Goal: Transaction & Acquisition: Book appointment/travel/reservation

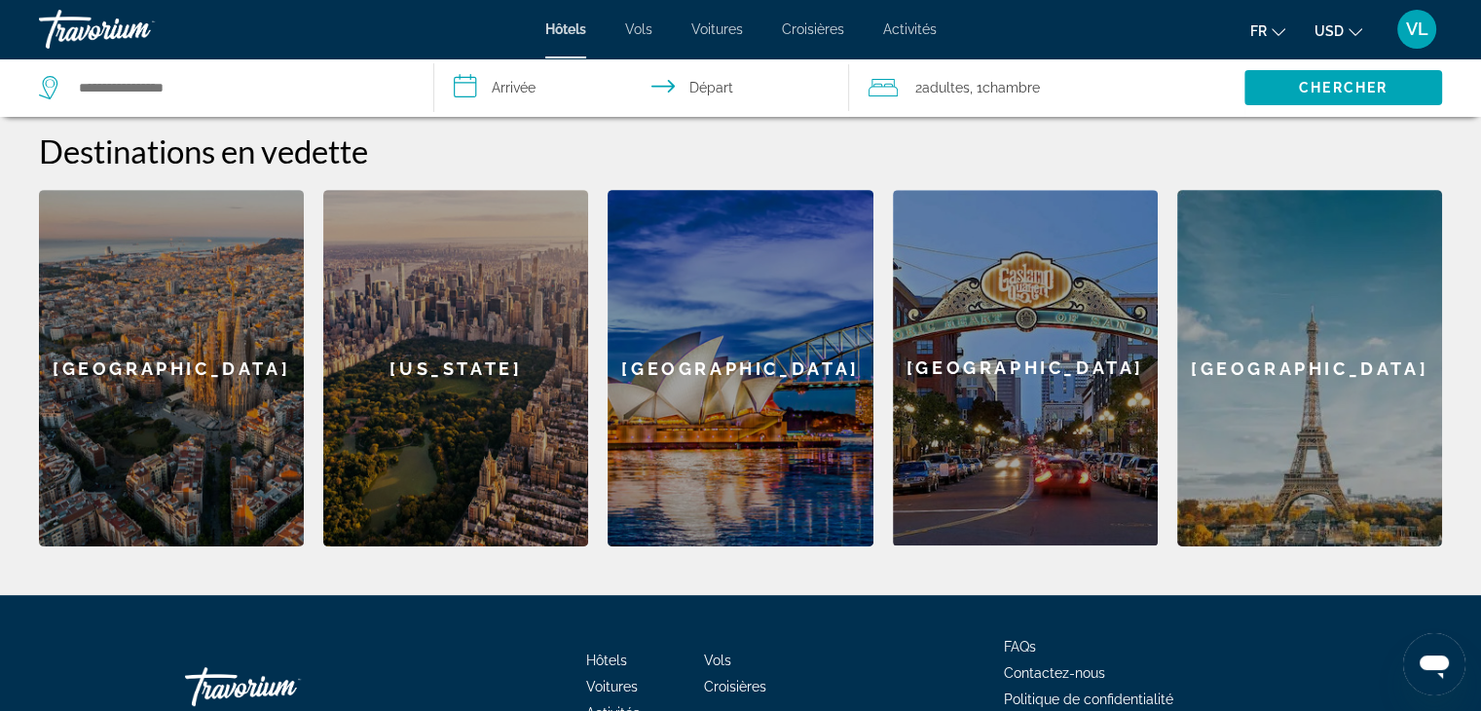
scroll to position [767, 0]
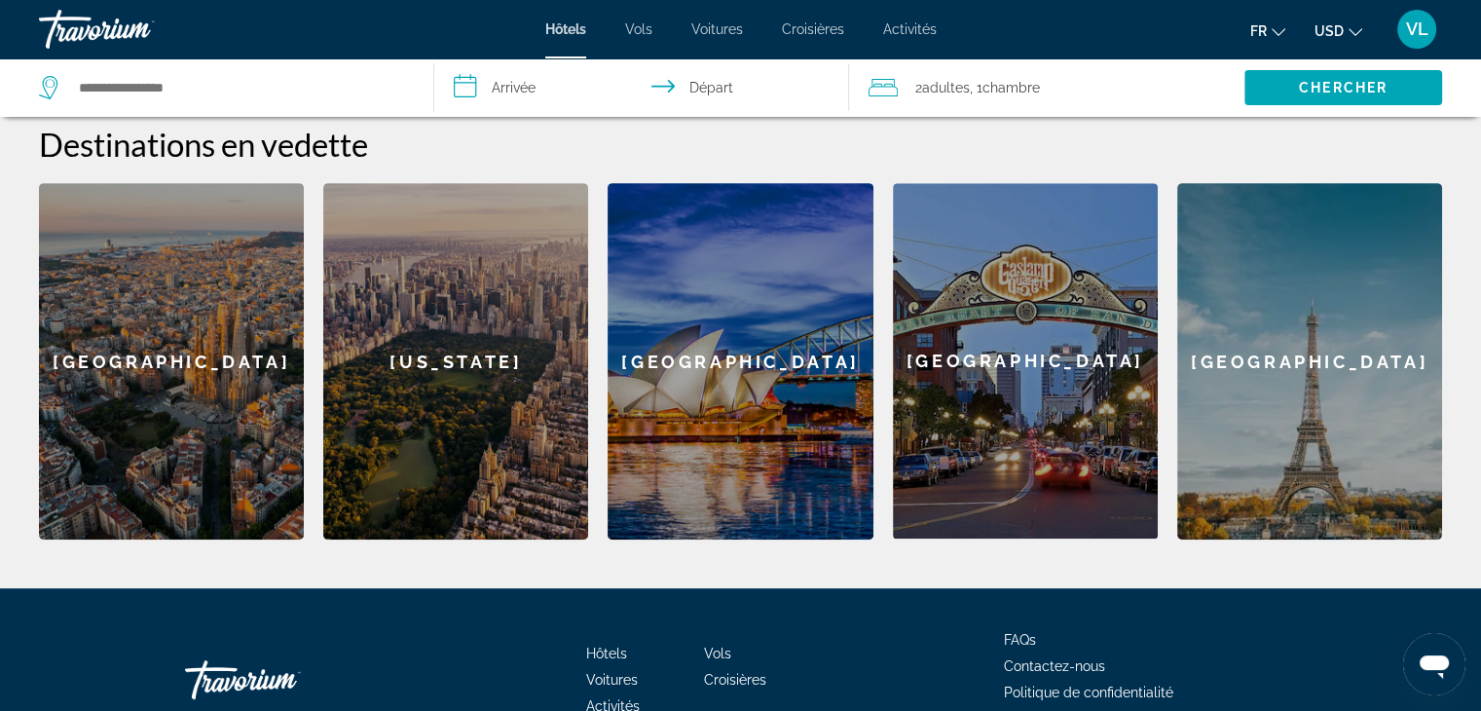
click at [199, 371] on div "[GEOGRAPHIC_DATA]" at bounding box center [171, 361] width 265 height 356
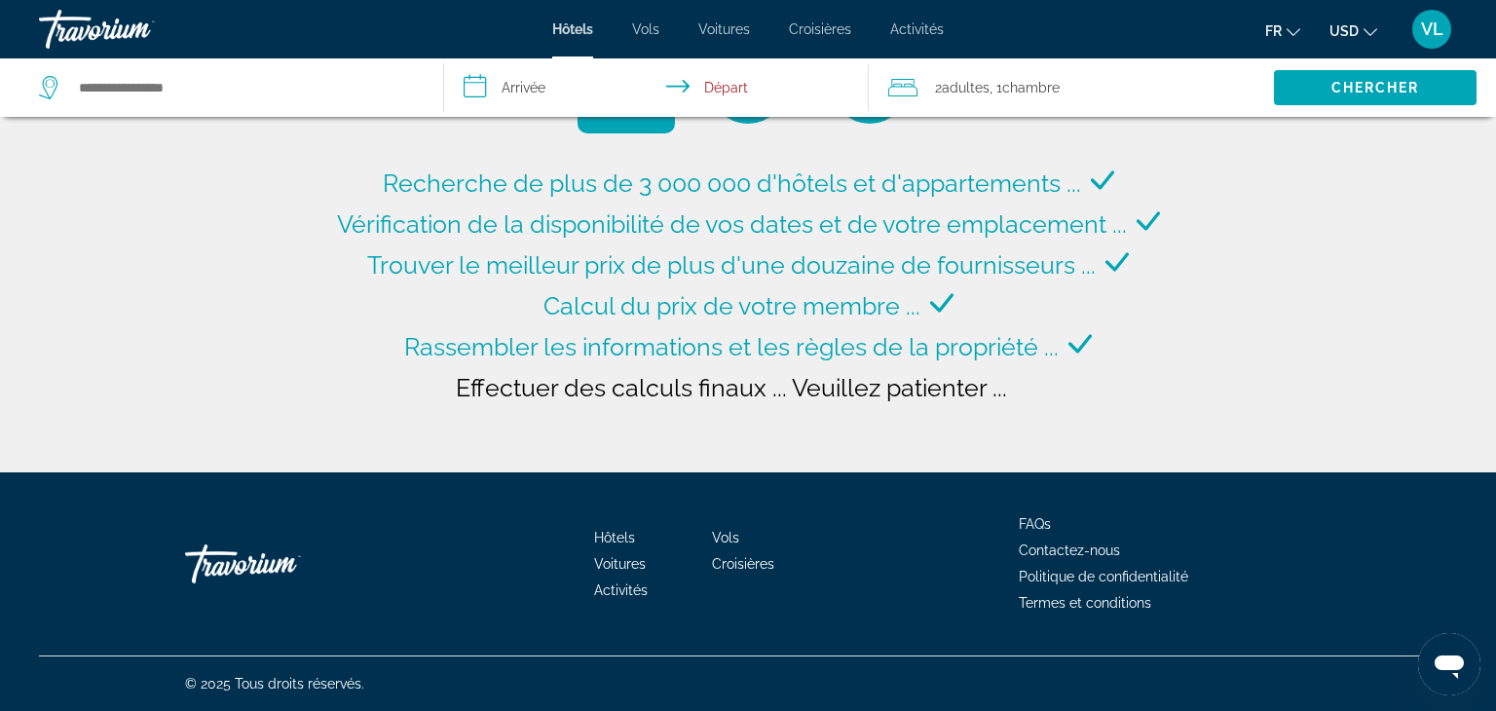
type input "**********"
